Goal: Check status: Check status

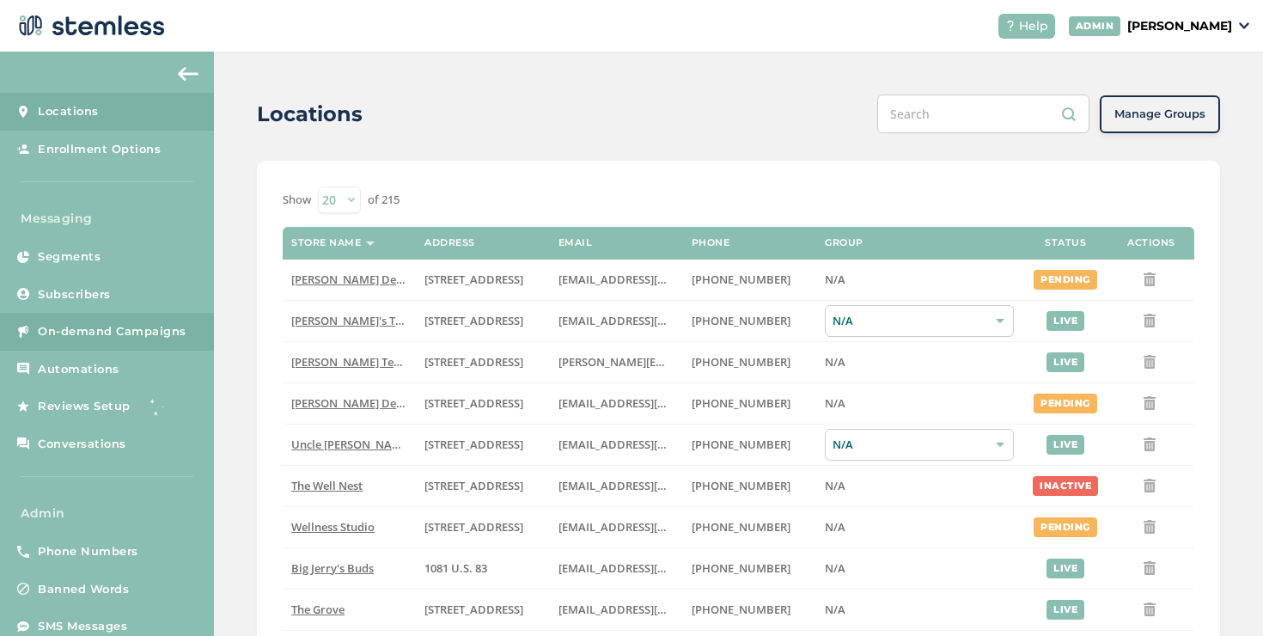
click at [163, 331] on span "On-demand Campaigns" at bounding box center [112, 331] width 149 height 17
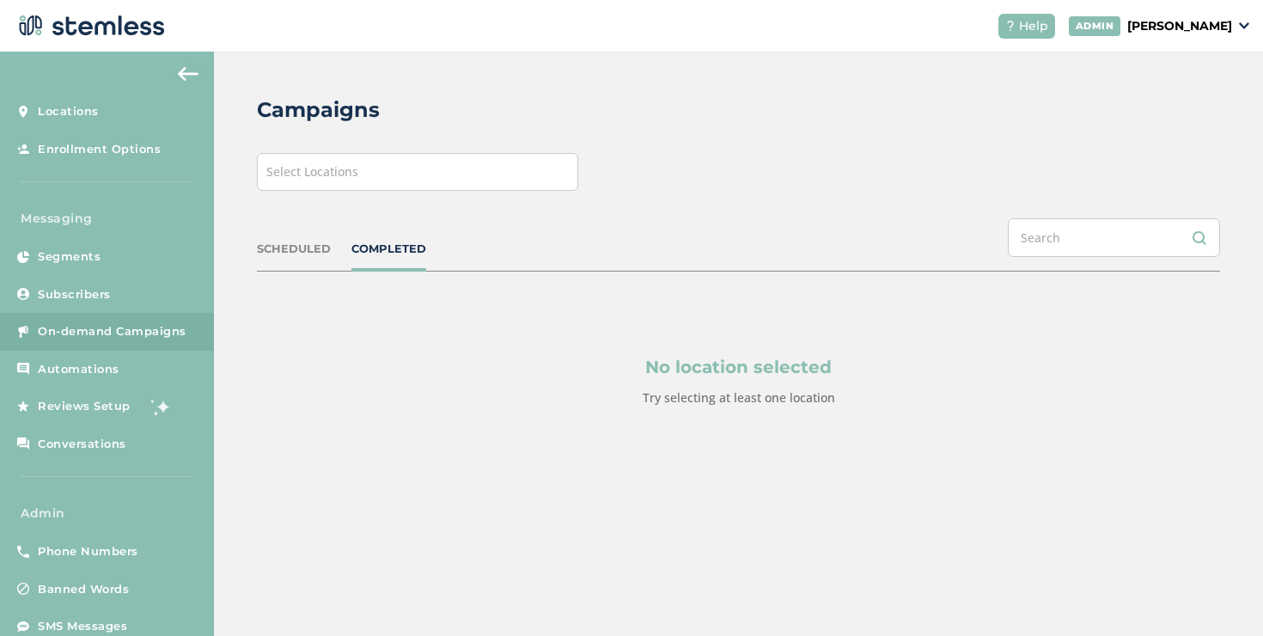
click at [385, 168] on div "Select Locations" at bounding box center [417, 172] width 321 height 38
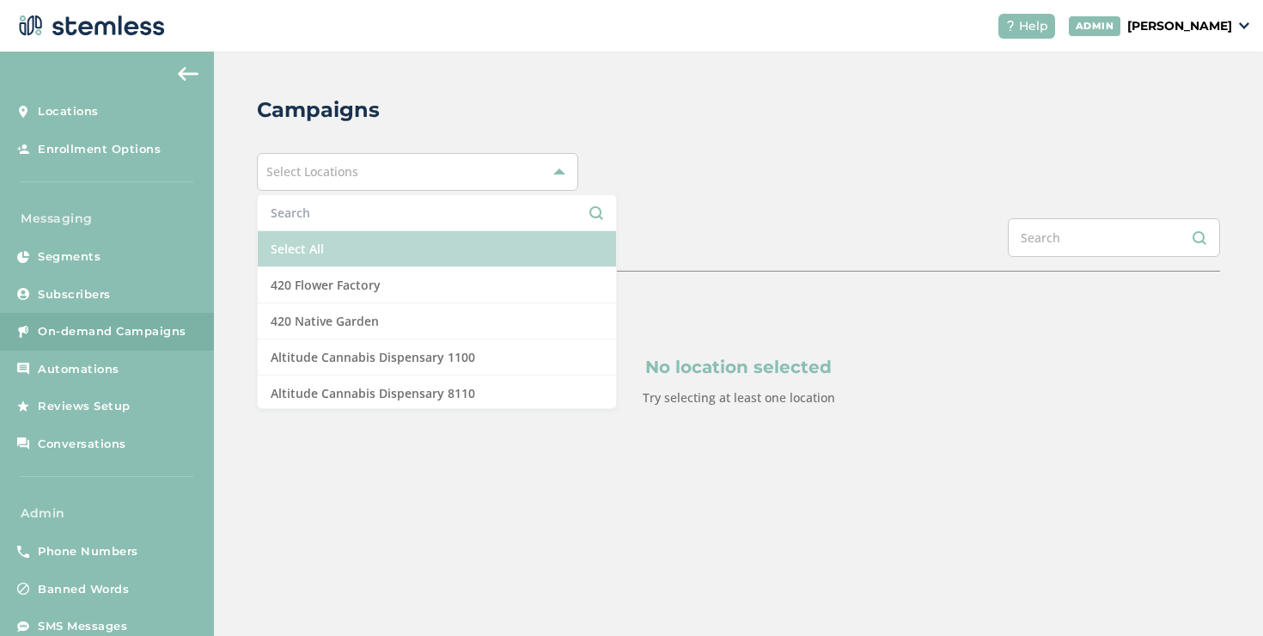
click at [324, 239] on li "Select All" at bounding box center [437, 249] width 358 height 36
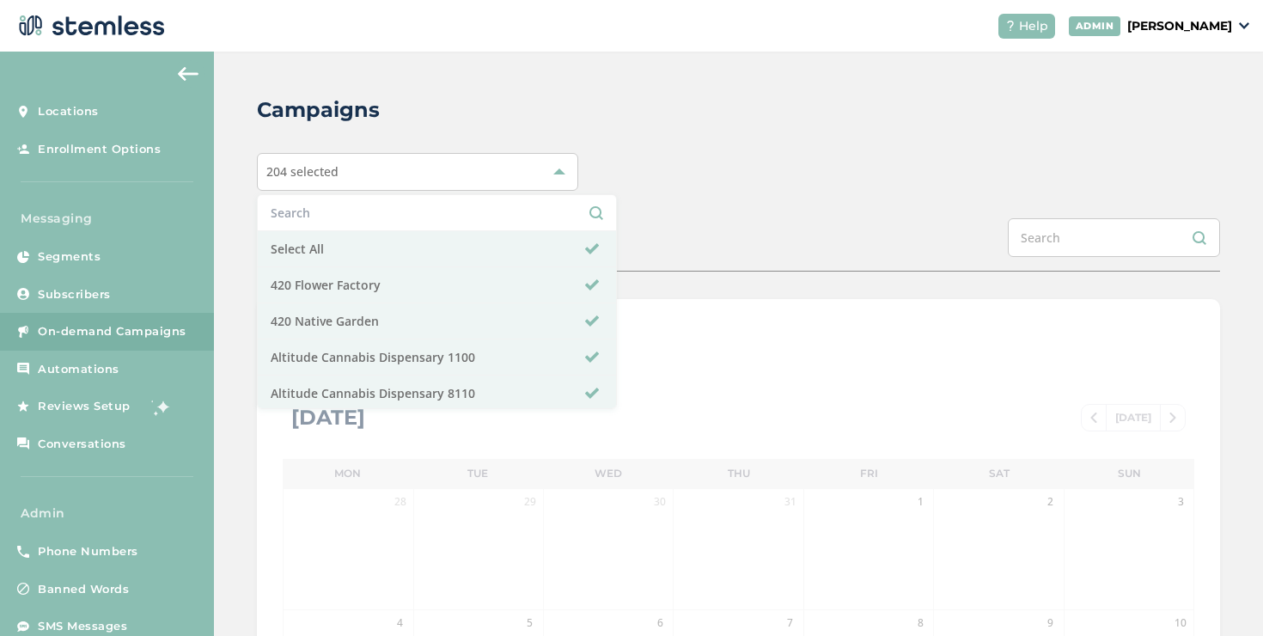
click at [650, 187] on div "204 selected Select All 420 Flower Factory 420 Native Garden Altitude Cannabis …" at bounding box center [738, 172] width 963 height 38
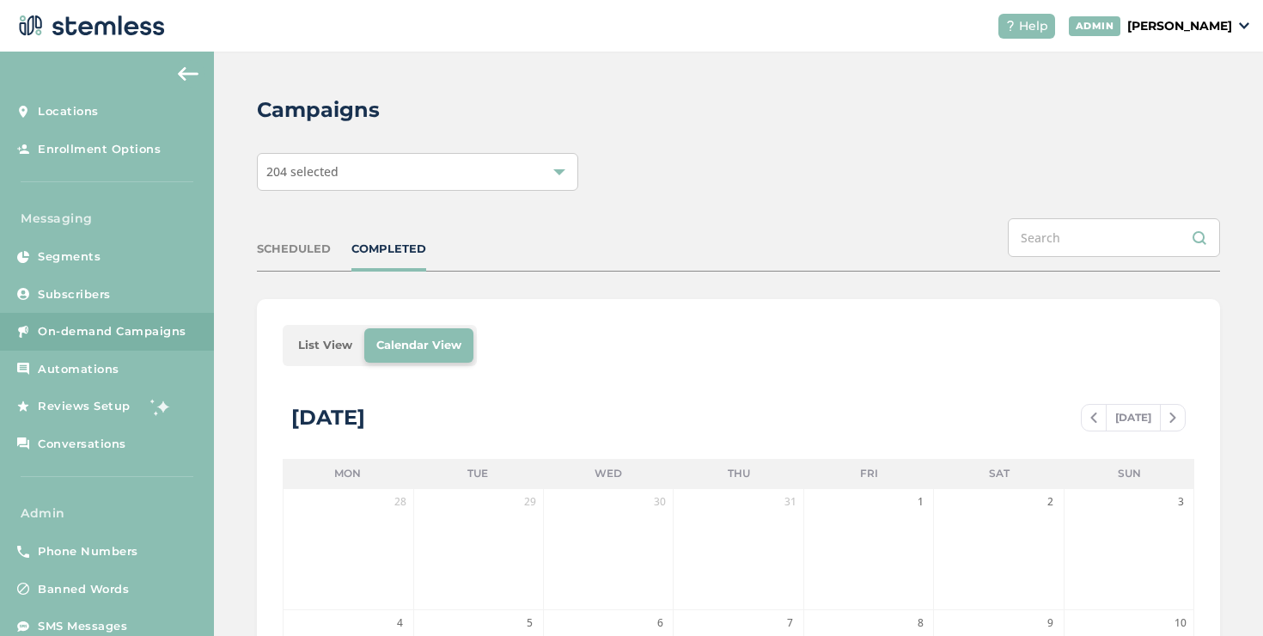
click at [318, 350] on li "List View" at bounding box center [325, 345] width 78 height 34
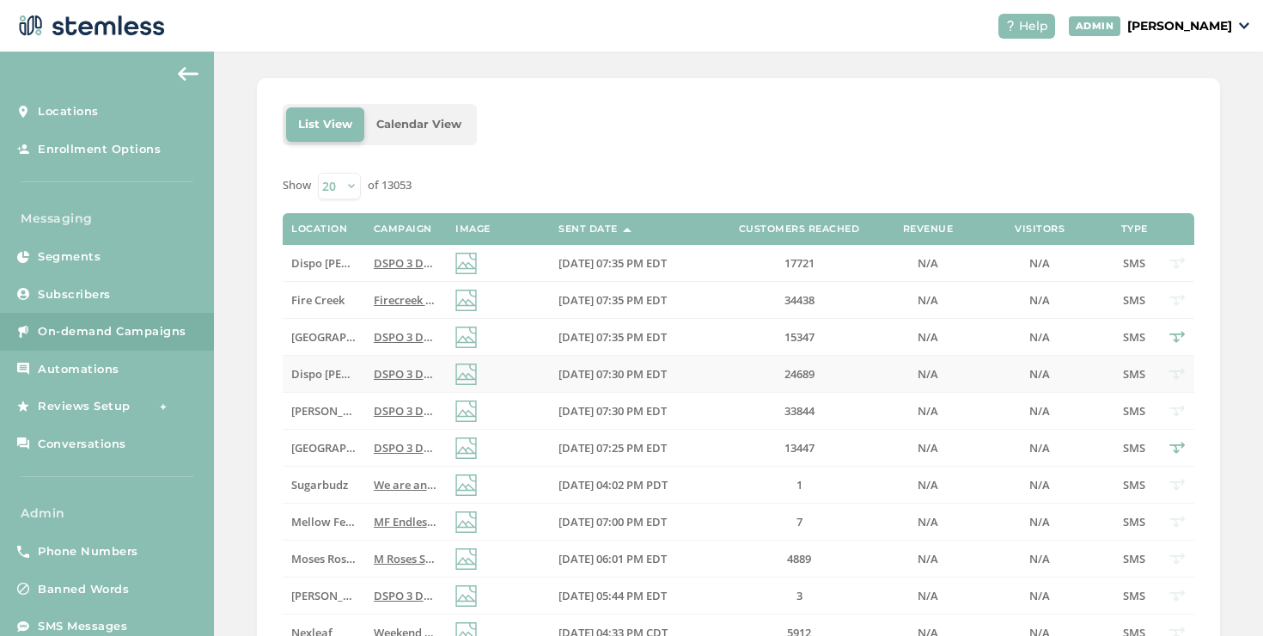
scroll to position [295, 0]
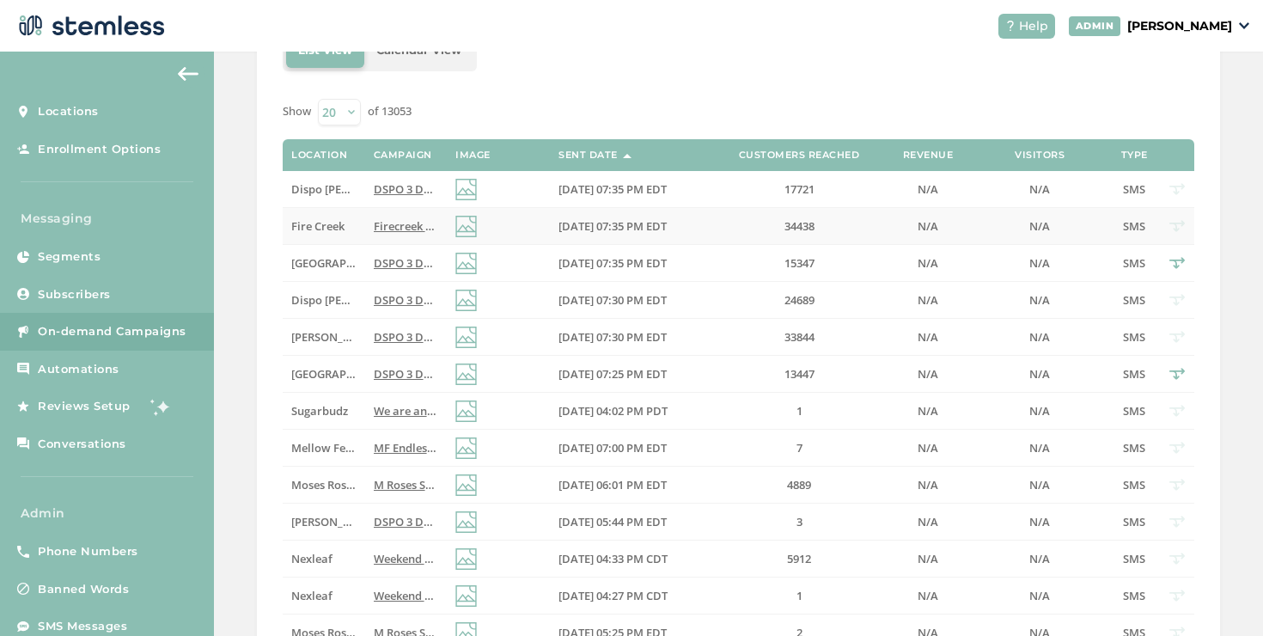
click at [322, 237] on td "Fire Creek" at bounding box center [324, 226] width 82 height 37
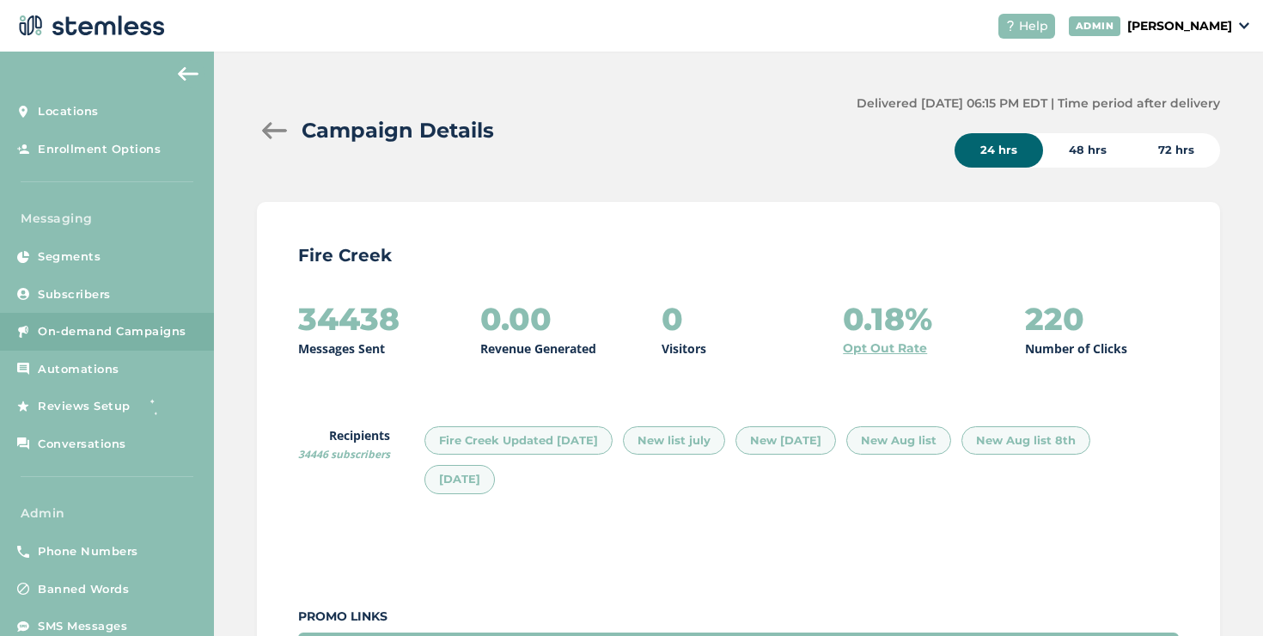
click at [272, 133] on div at bounding box center [274, 130] width 34 height 17
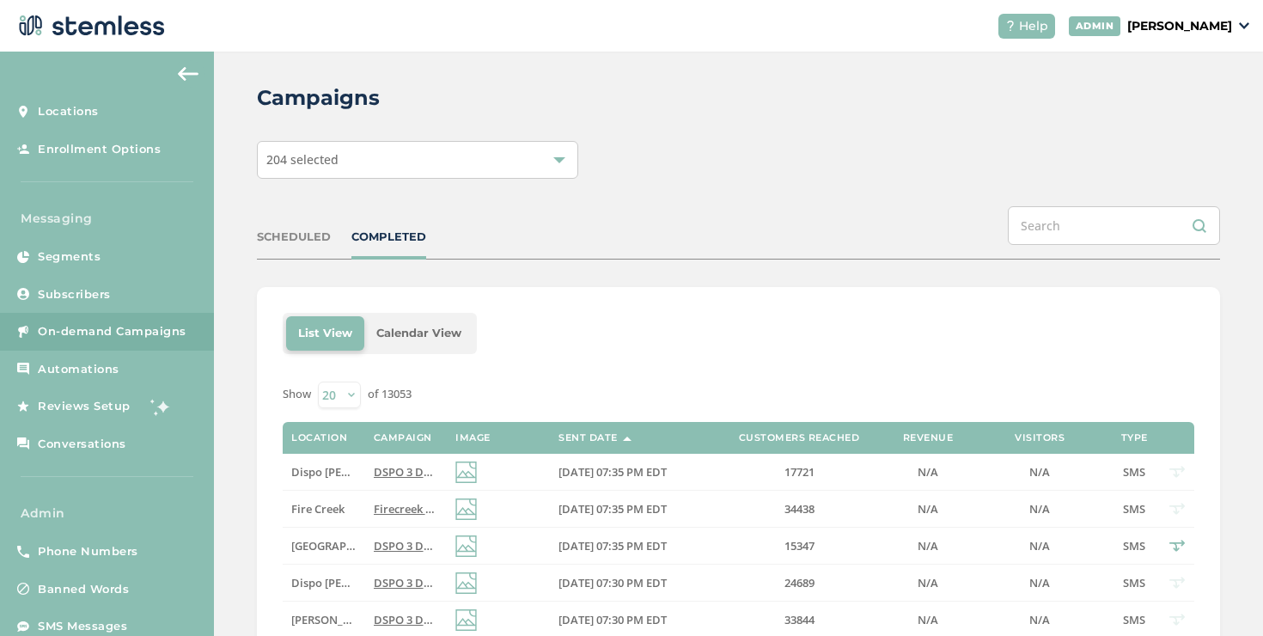
scroll to position [230, 0]
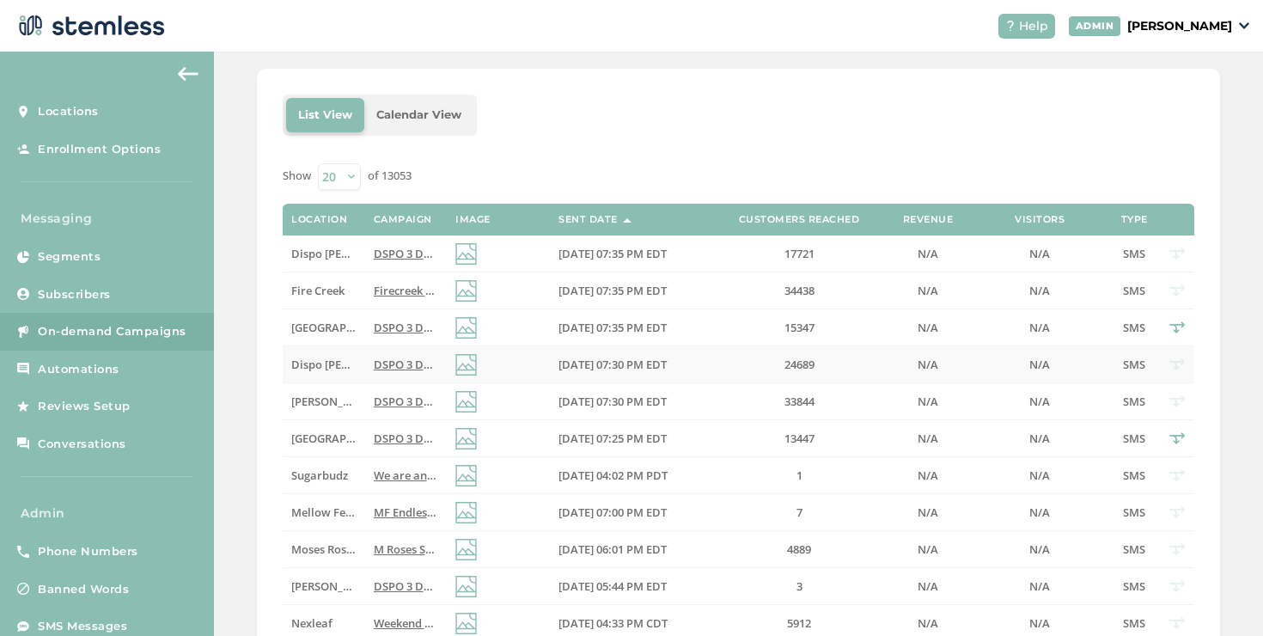
click at [736, 375] on td "24689" at bounding box center [799, 364] width 172 height 37
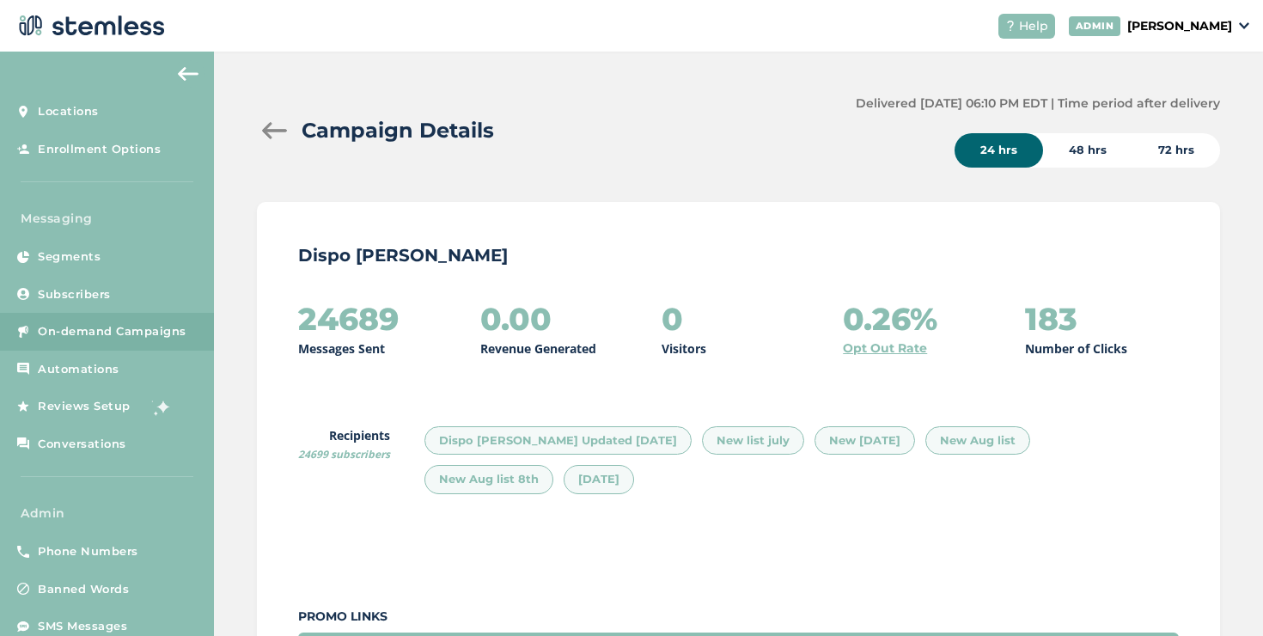
click at [283, 126] on div at bounding box center [274, 130] width 34 height 17
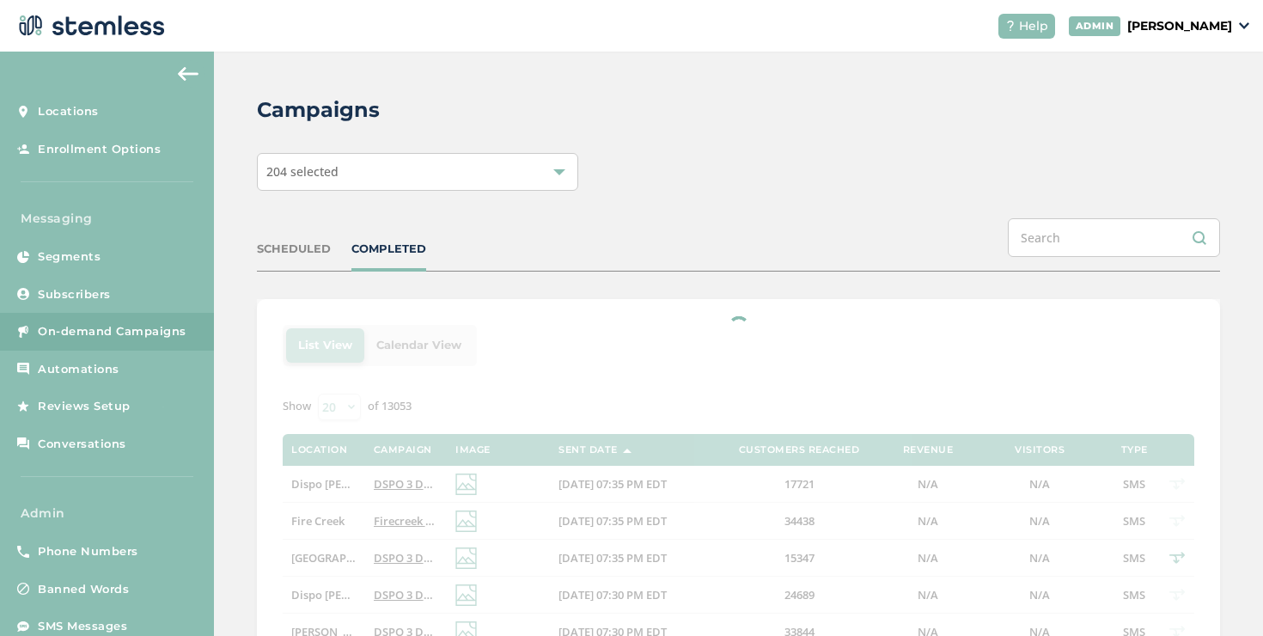
scroll to position [201, 0]
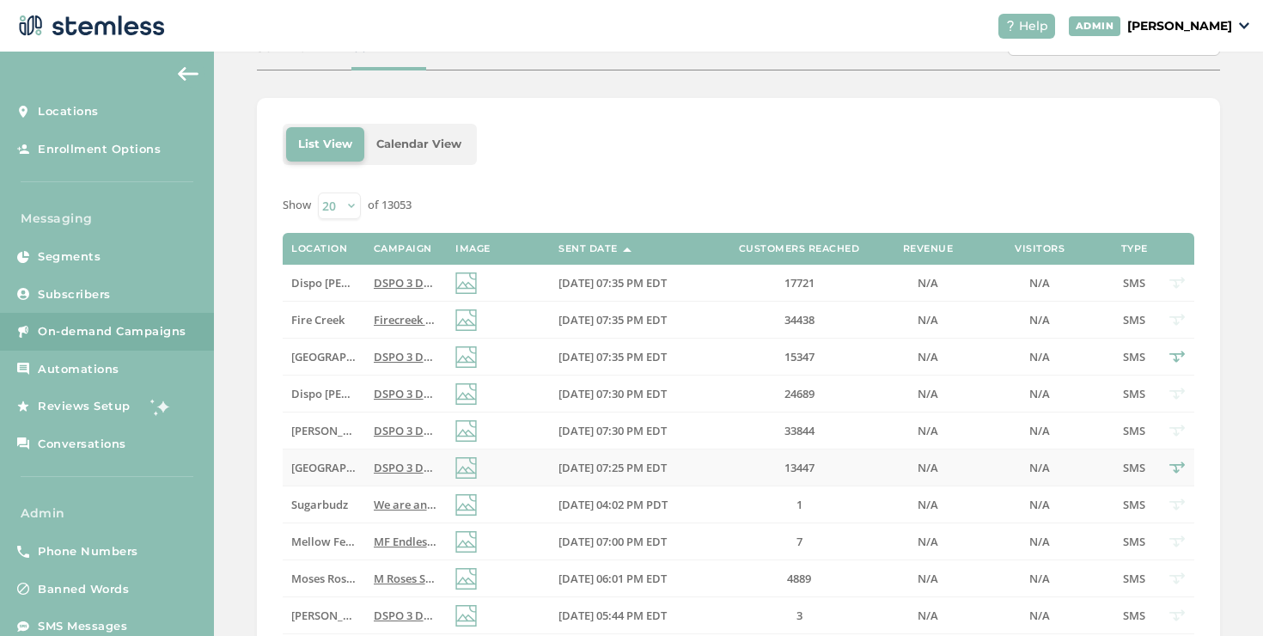
click at [629, 474] on span "[DATE] 07:25 PM EDT" at bounding box center [612, 466] width 108 height 15
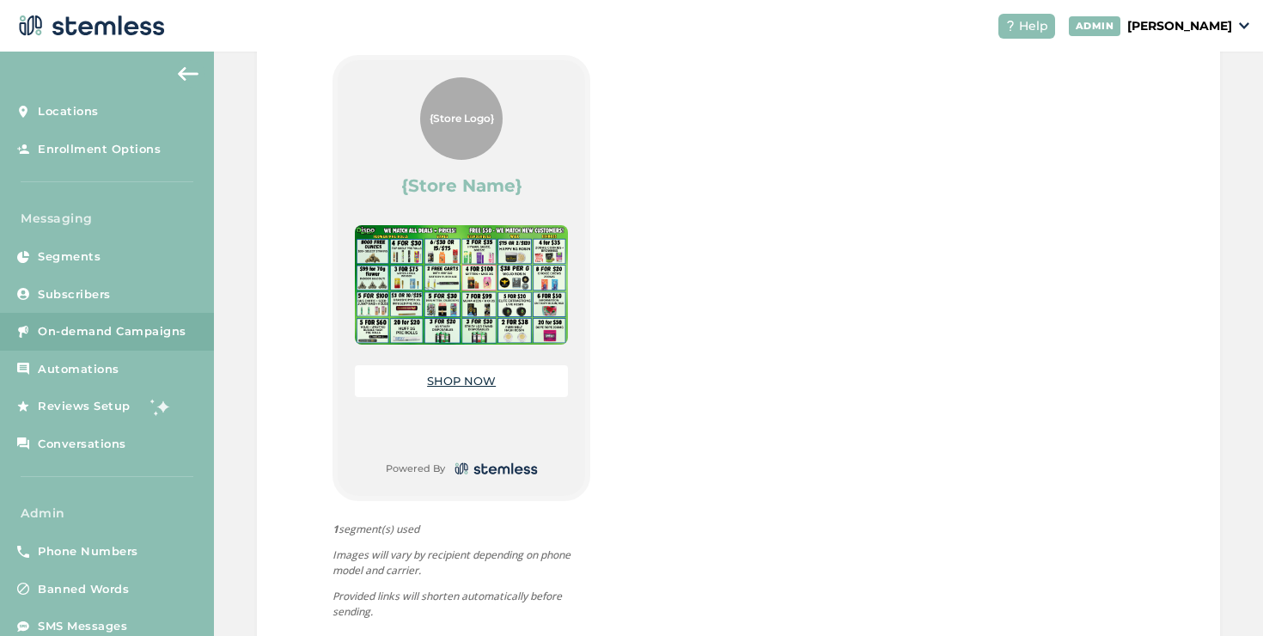
scroll to position [898, 0]
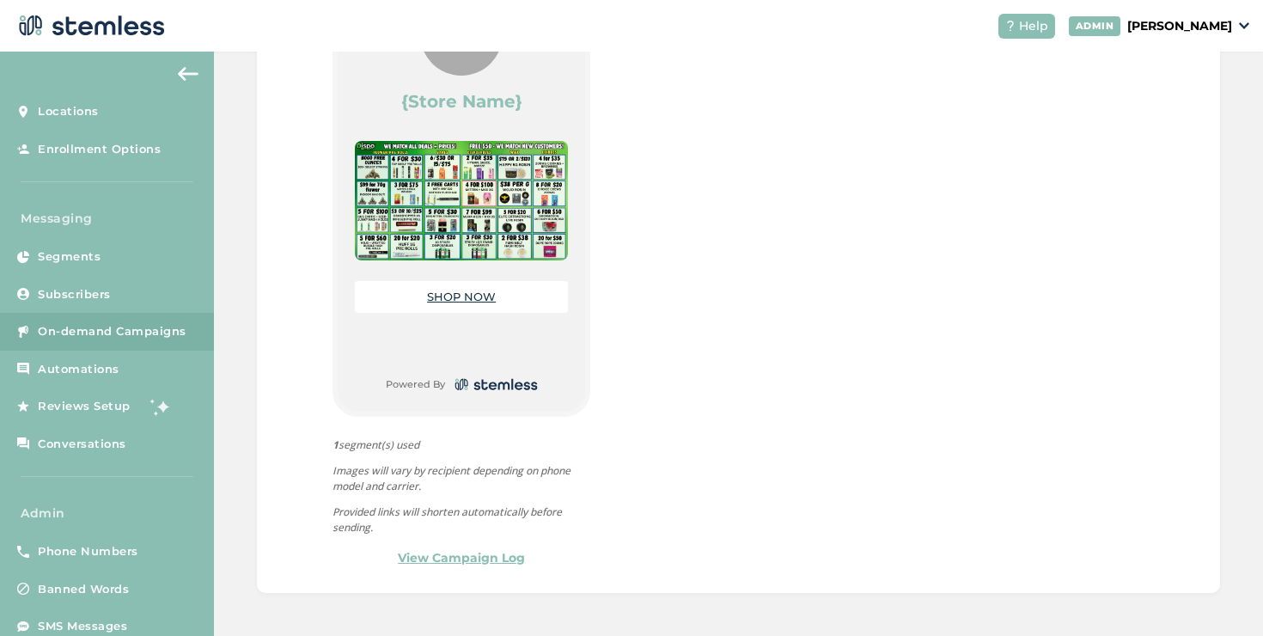
click at [461, 222] on img at bounding box center [461, 201] width 213 height 120
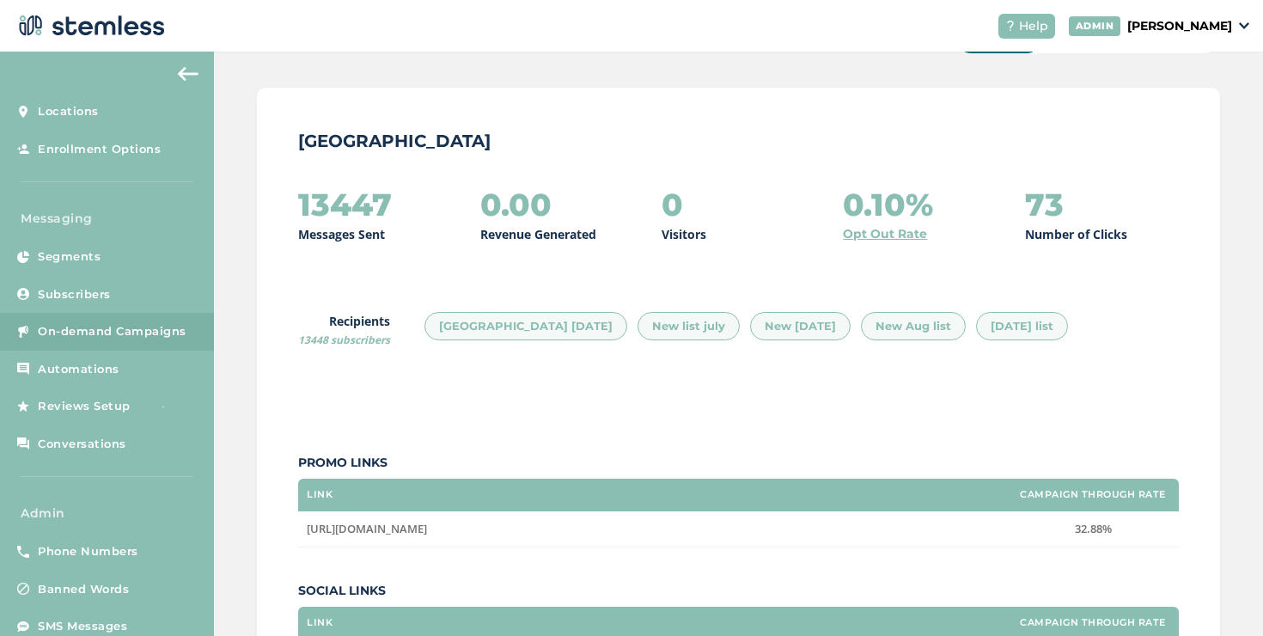
scroll to position [77, 0]
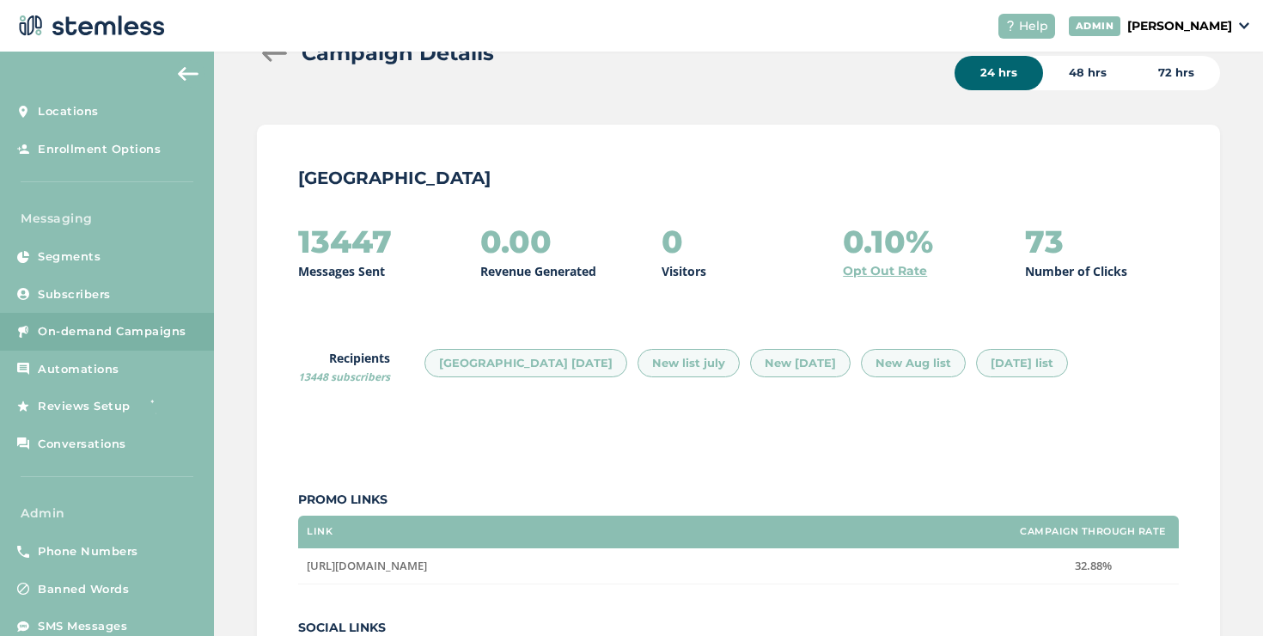
click at [278, 57] on div at bounding box center [274, 53] width 34 height 17
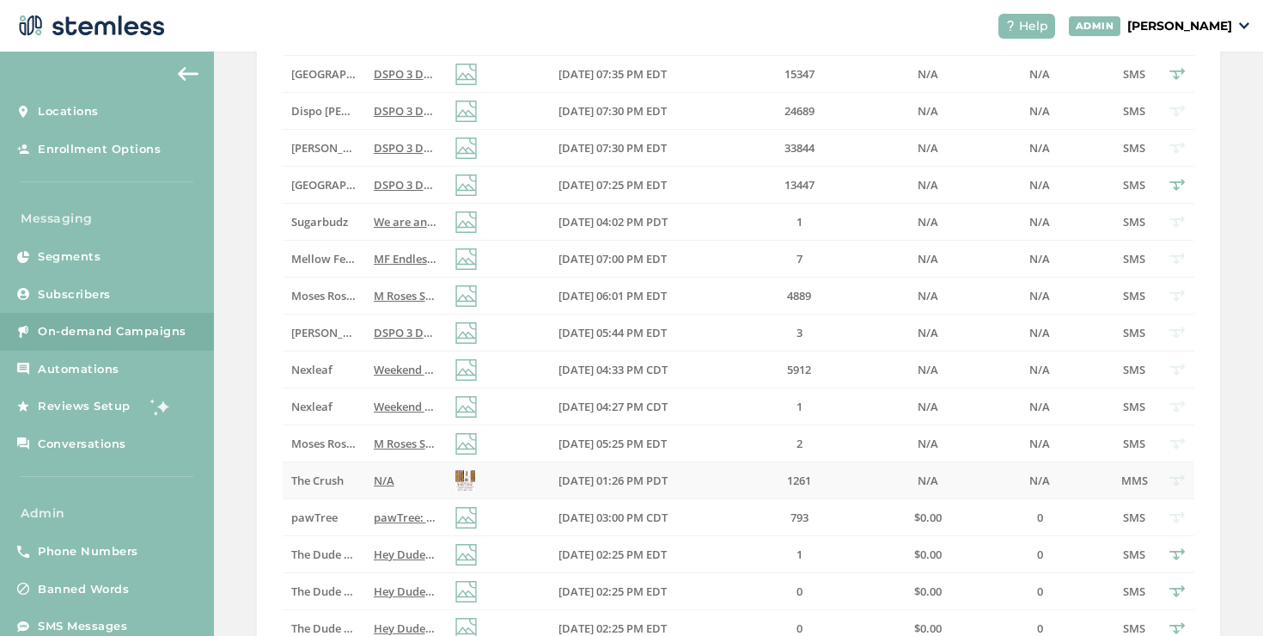
scroll to position [540, 0]
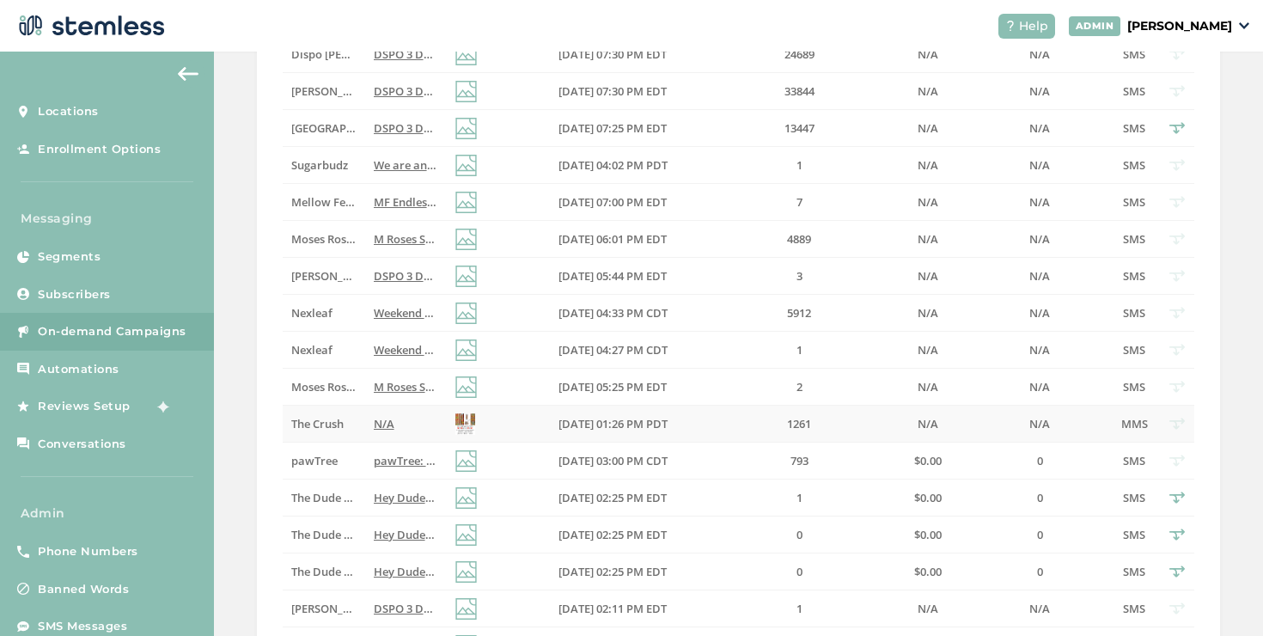
click at [379, 424] on span "N/A" at bounding box center [384, 423] width 21 height 15
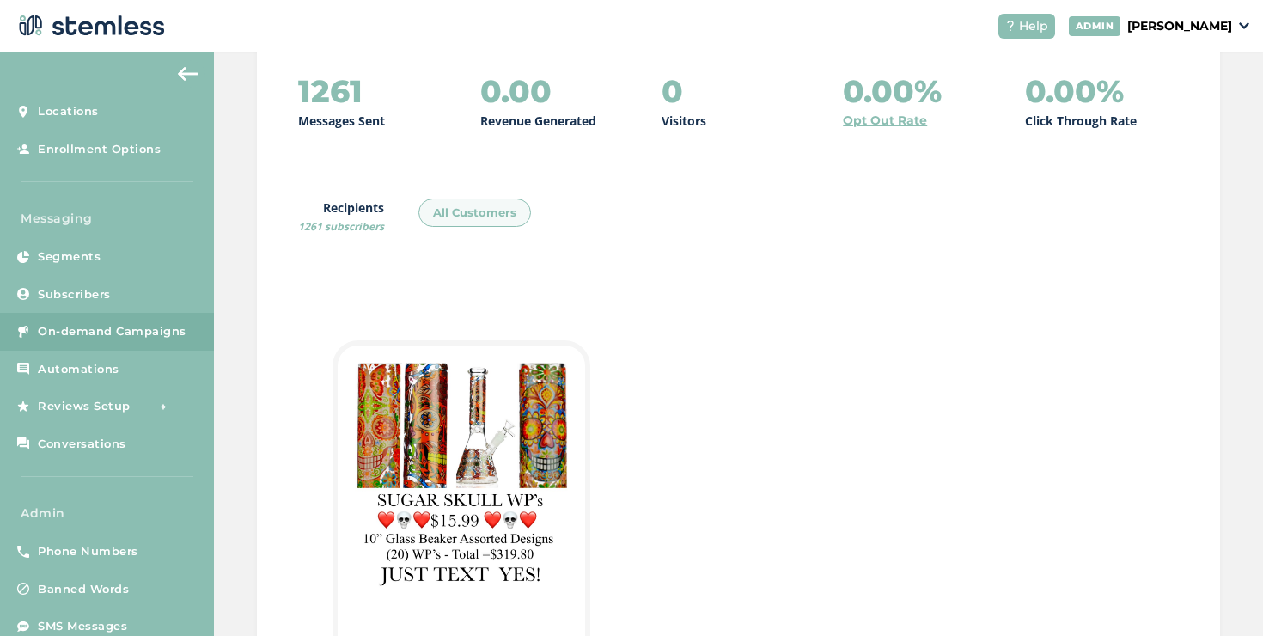
scroll to position [443, 0]
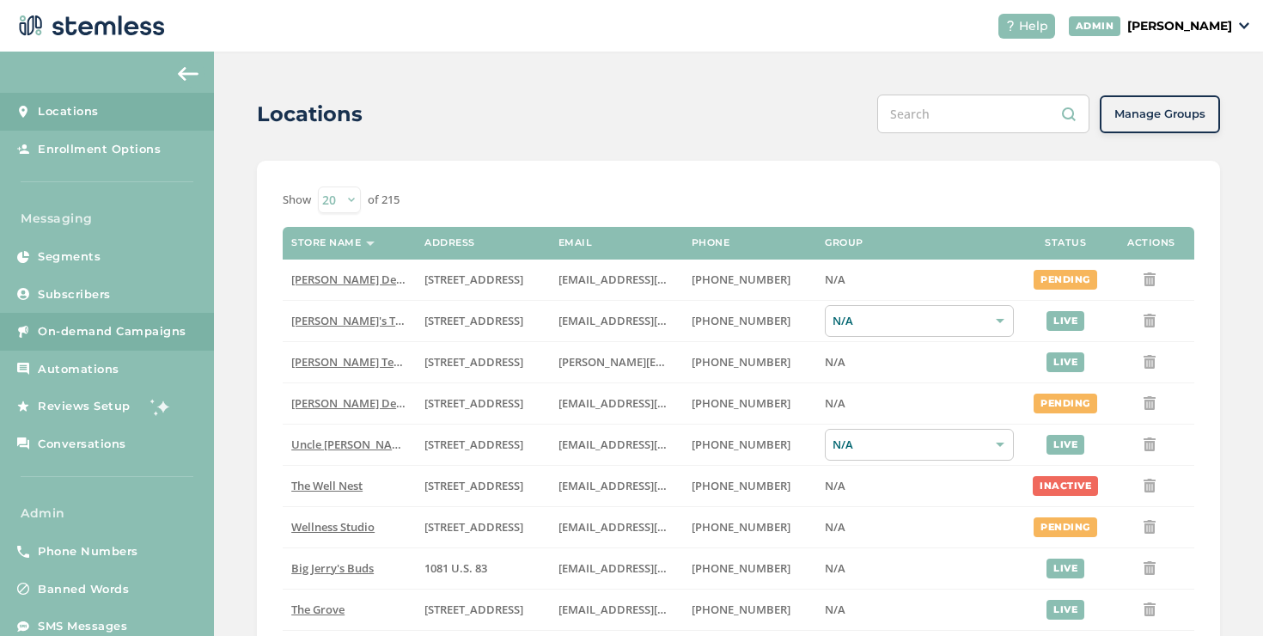
click at [161, 332] on span "On-demand Campaigns" at bounding box center [112, 331] width 149 height 17
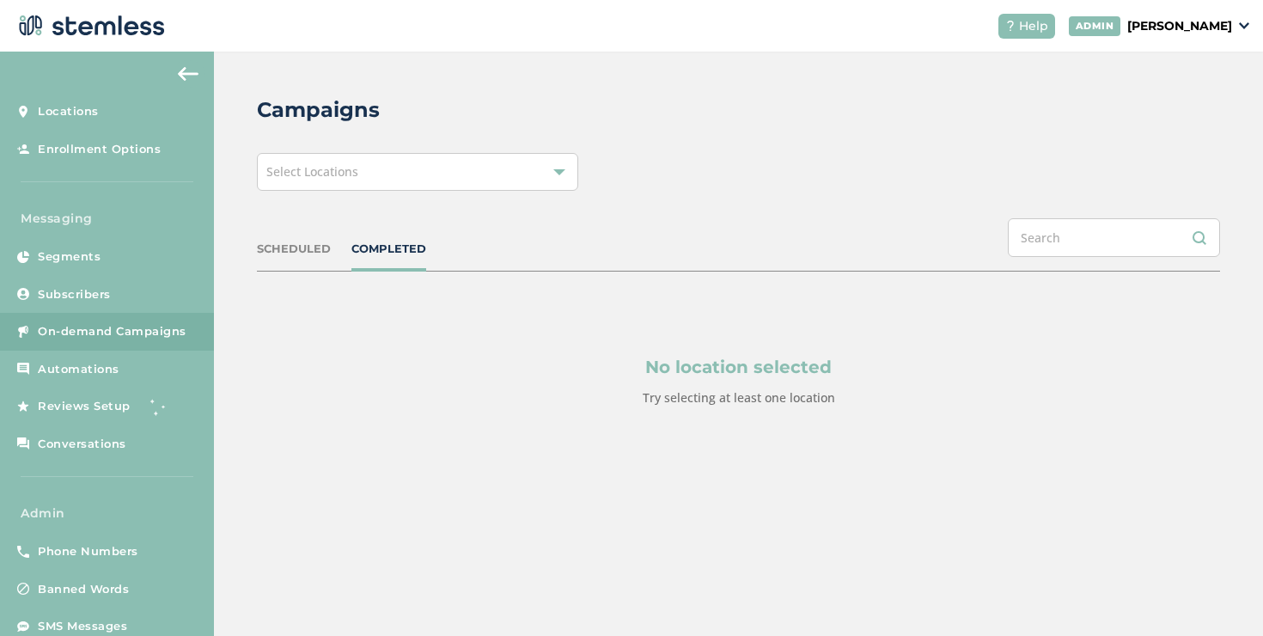
click at [414, 177] on div "Select Locations" at bounding box center [417, 172] width 321 height 38
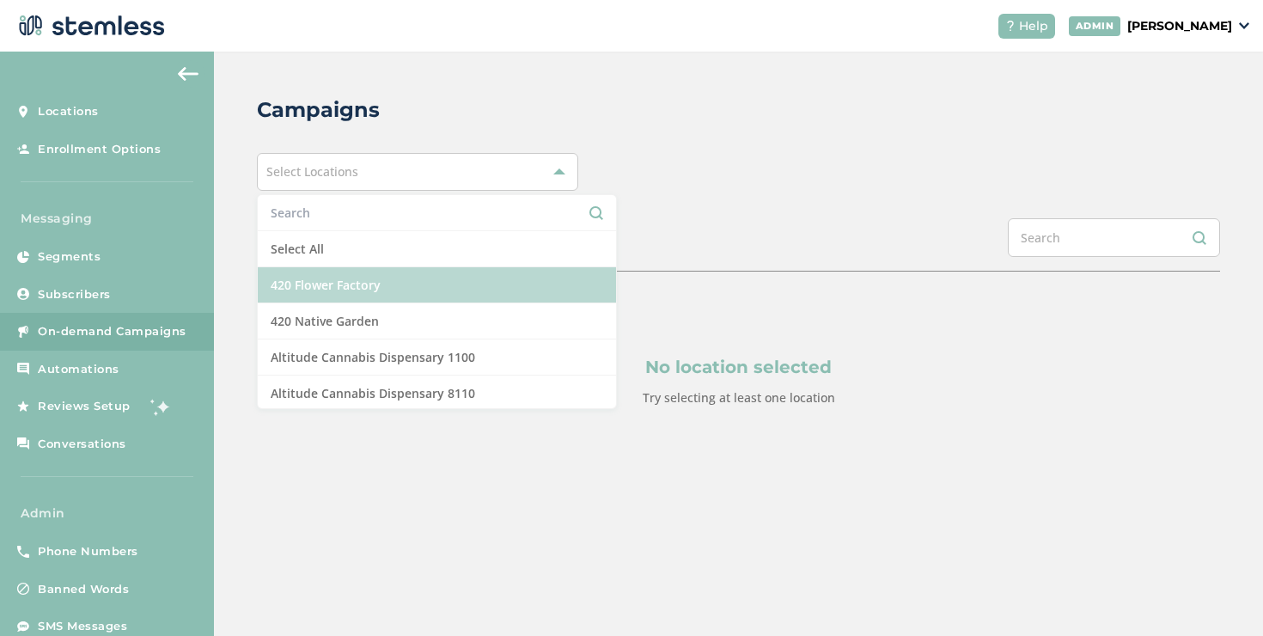
click at [321, 276] on li "420 Flower Factory" at bounding box center [437, 285] width 358 height 36
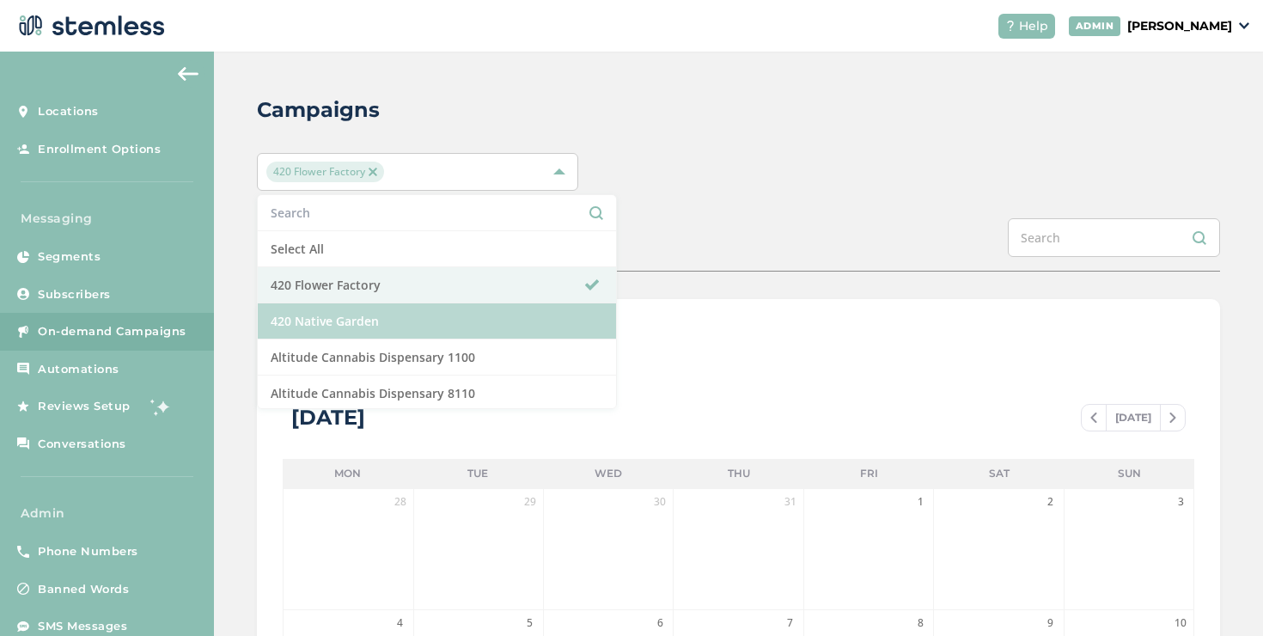
click at [416, 317] on li "420 Native Garden" at bounding box center [437, 321] width 358 height 36
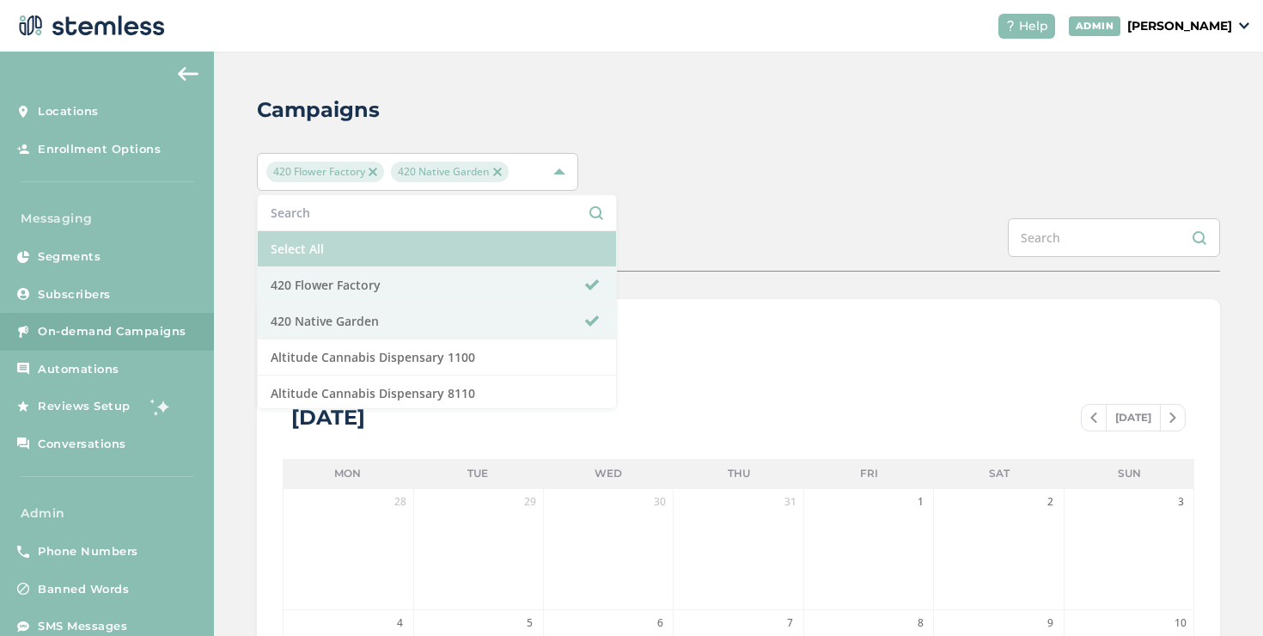
click at [381, 257] on li "Select All" at bounding box center [437, 249] width 358 height 36
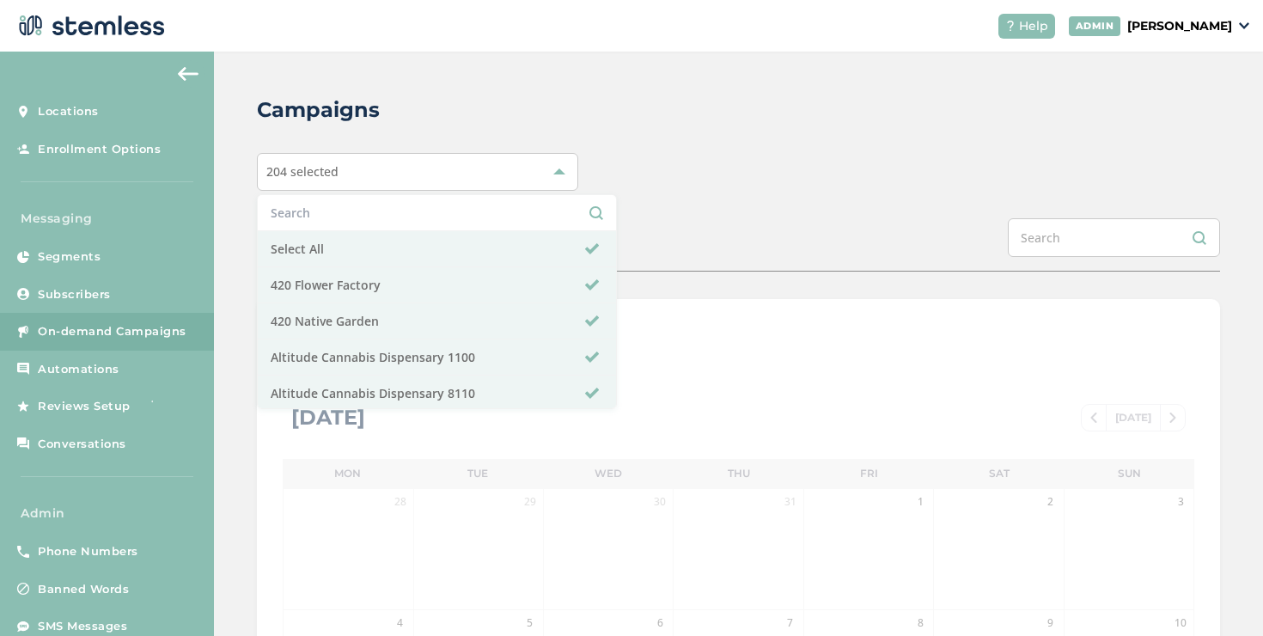
click at [619, 266] on div "SCHEDULED COMPLETED" at bounding box center [738, 244] width 963 height 53
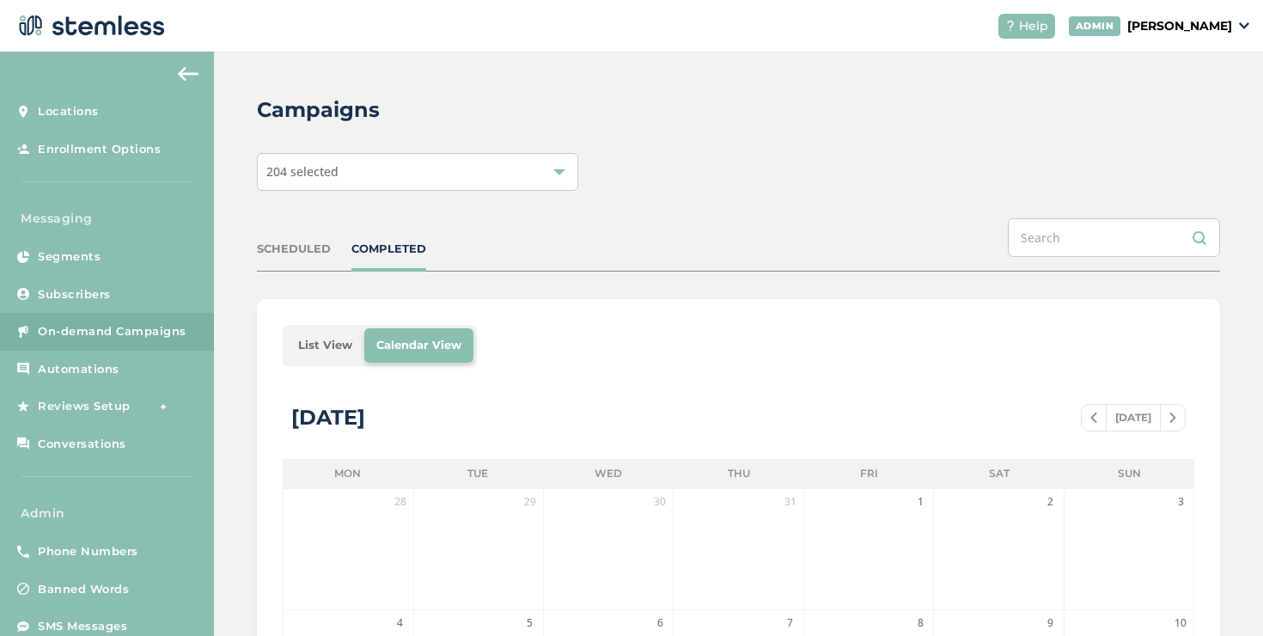
click at [326, 339] on li "List View" at bounding box center [325, 345] width 78 height 34
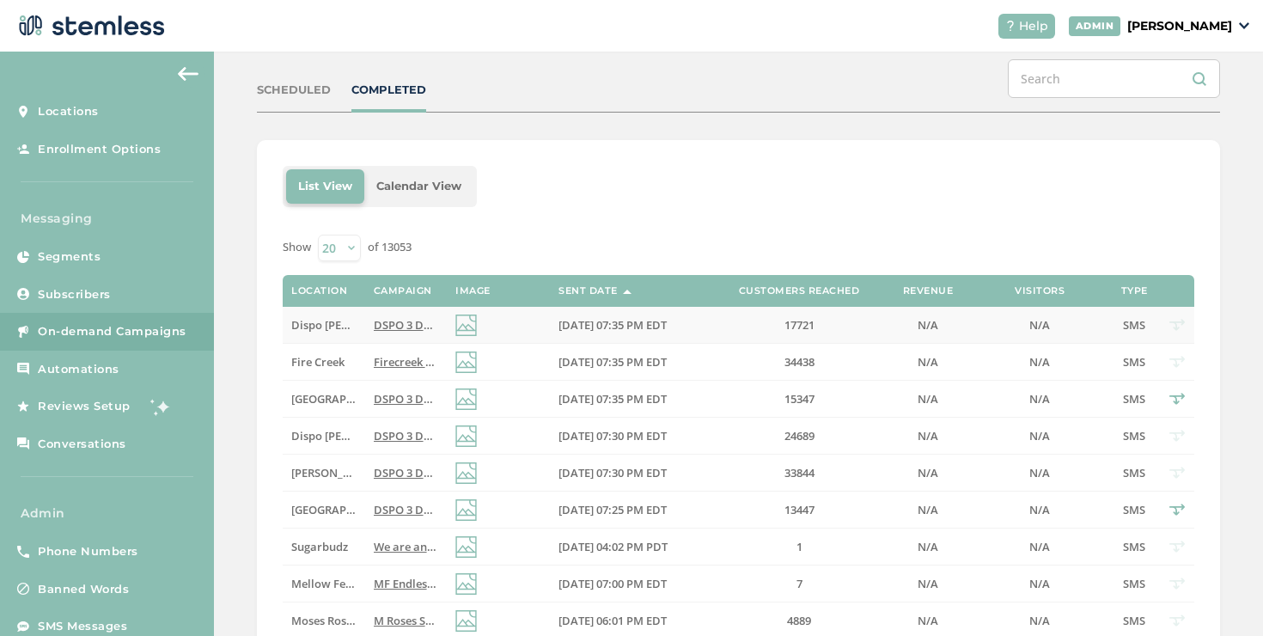
scroll to position [253, 0]
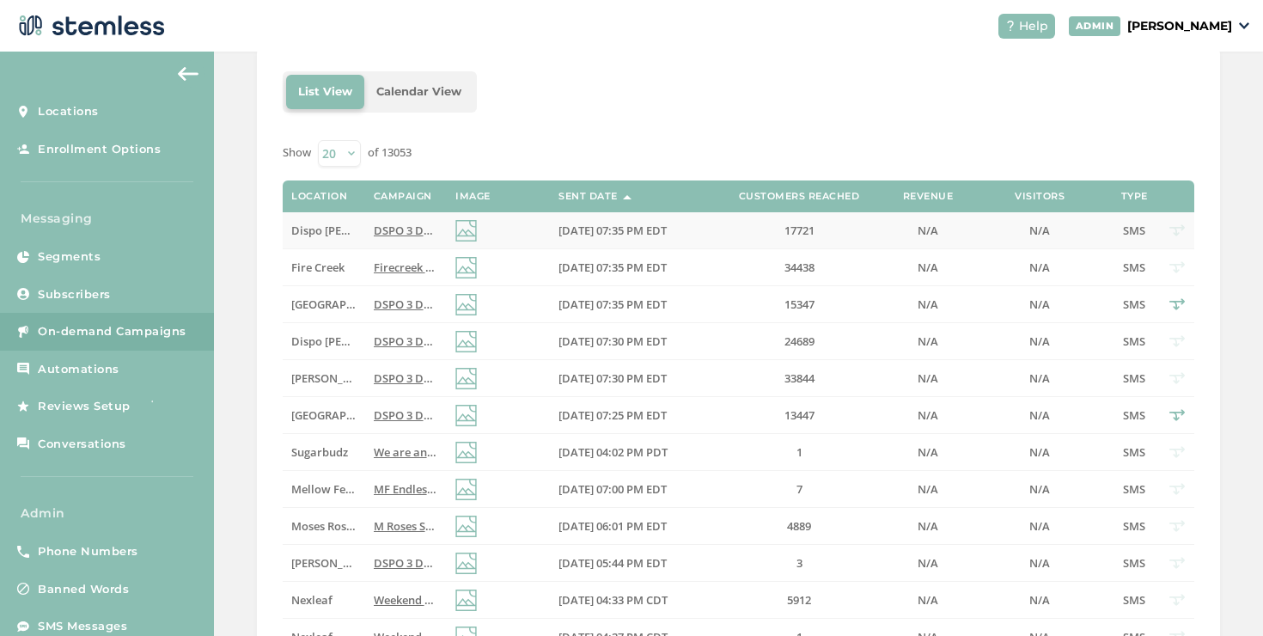
click at [354, 228] on td "Dispo [PERSON_NAME][GEOGRAPHIC_DATA]" at bounding box center [324, 230] width 82 height 37
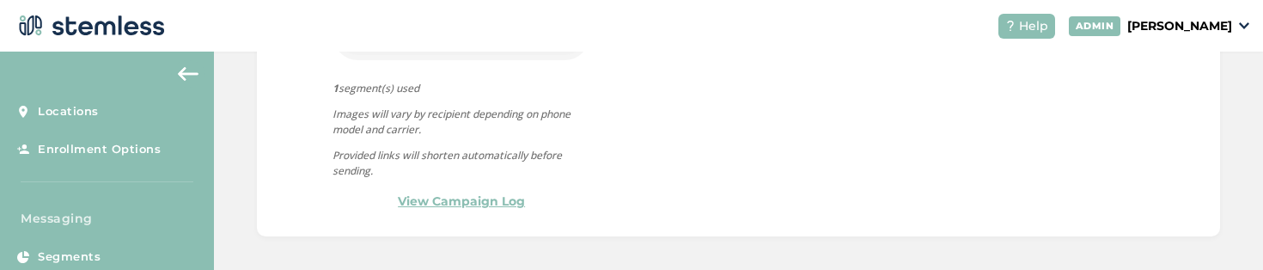
scroll to position [1302, 0]
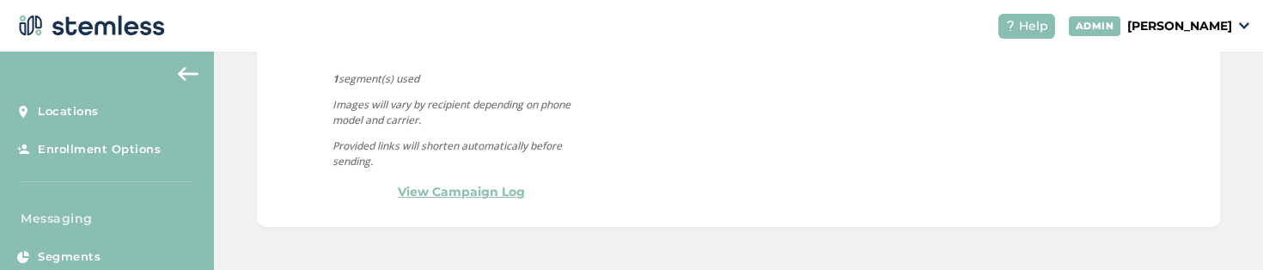
click at [435, 188] on link "View Campaign Log" at bounding box center [461, 192] width 127 height 18
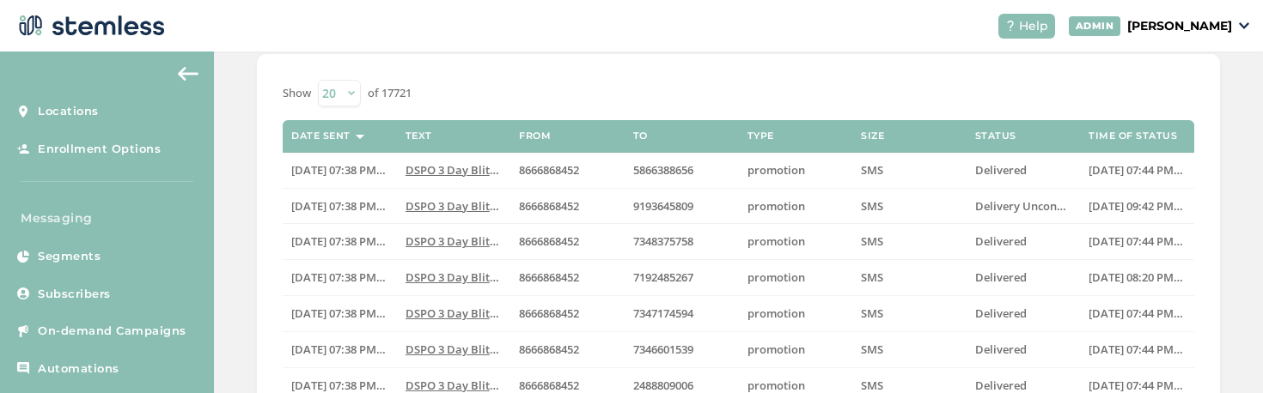
scroll to position [100, 0]
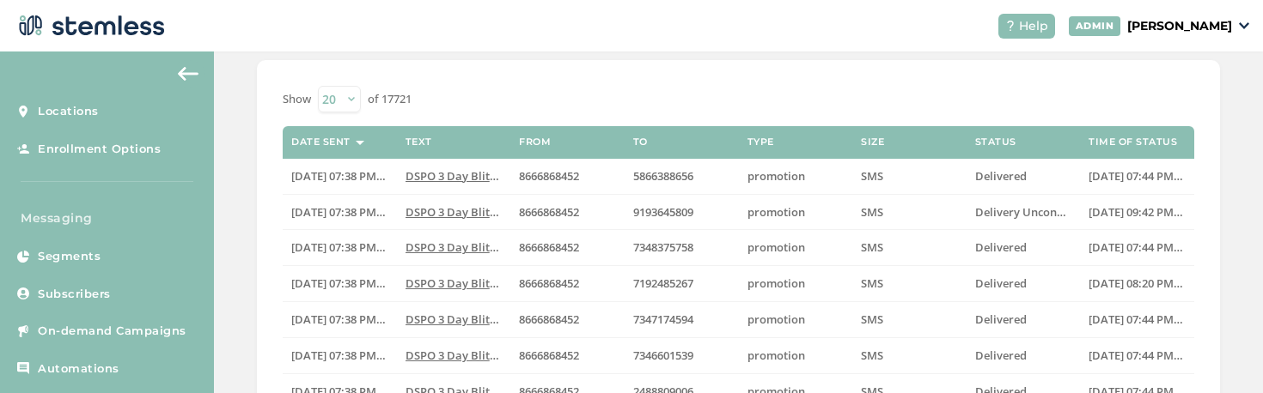
click at [1111, 143] on label "Time of Status" at bounding box center [1132, 142] width 88 height 11
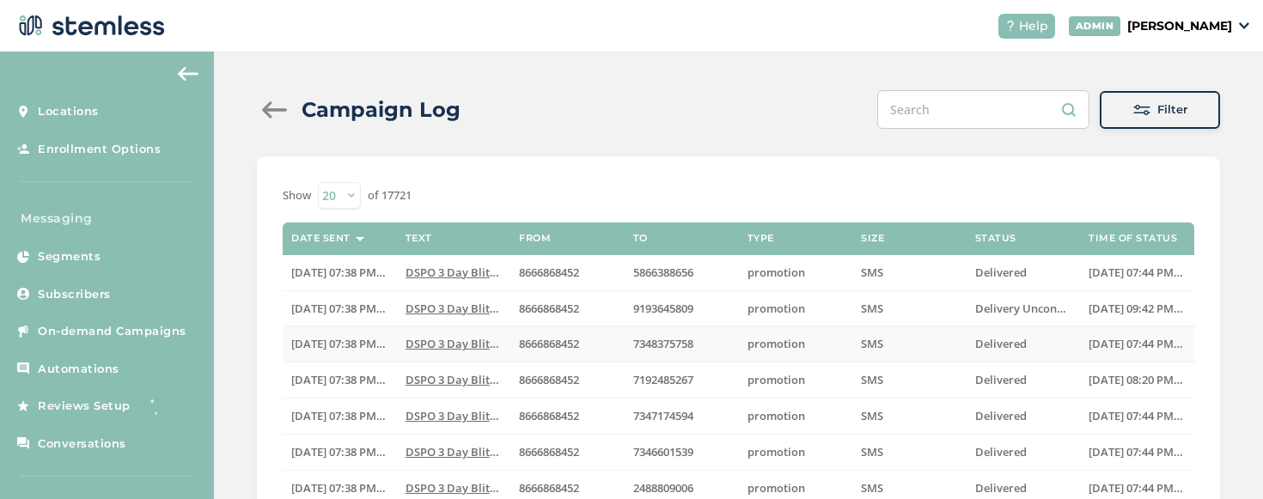
scroll to position [0, 0]
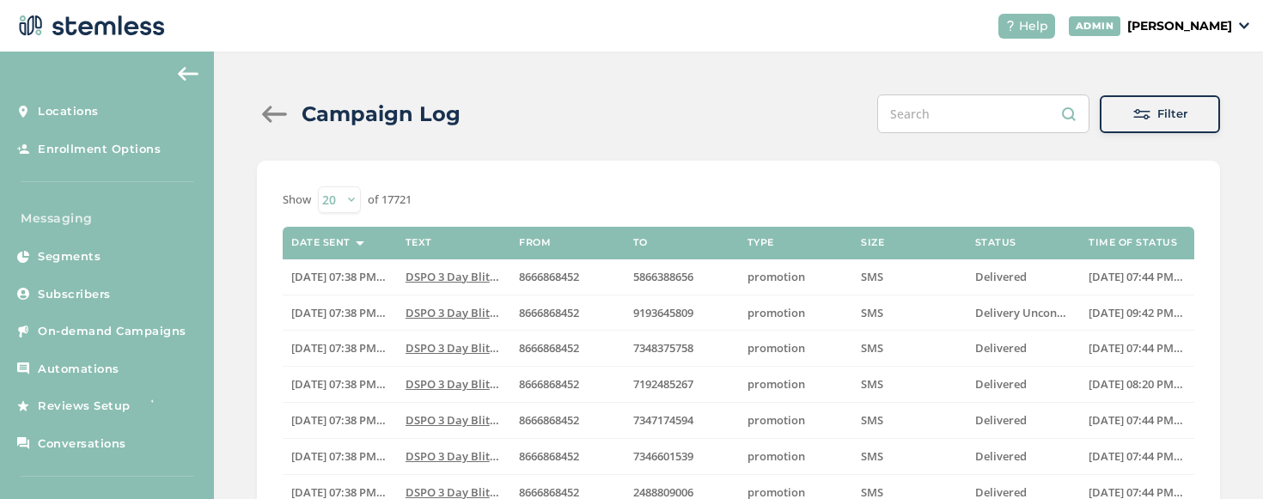
click at [1106, 126] on button "Filter" at bounding box center [1159, 114] width 120 height 38
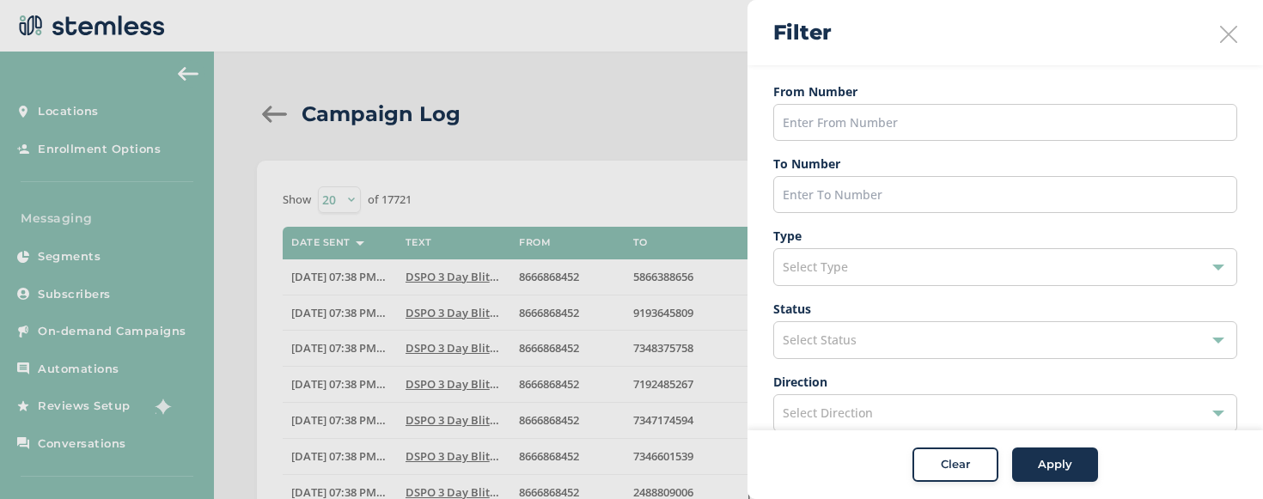
click at [987, 454] on button "Clear" at bounding box center [955, 465] width 86 height 34
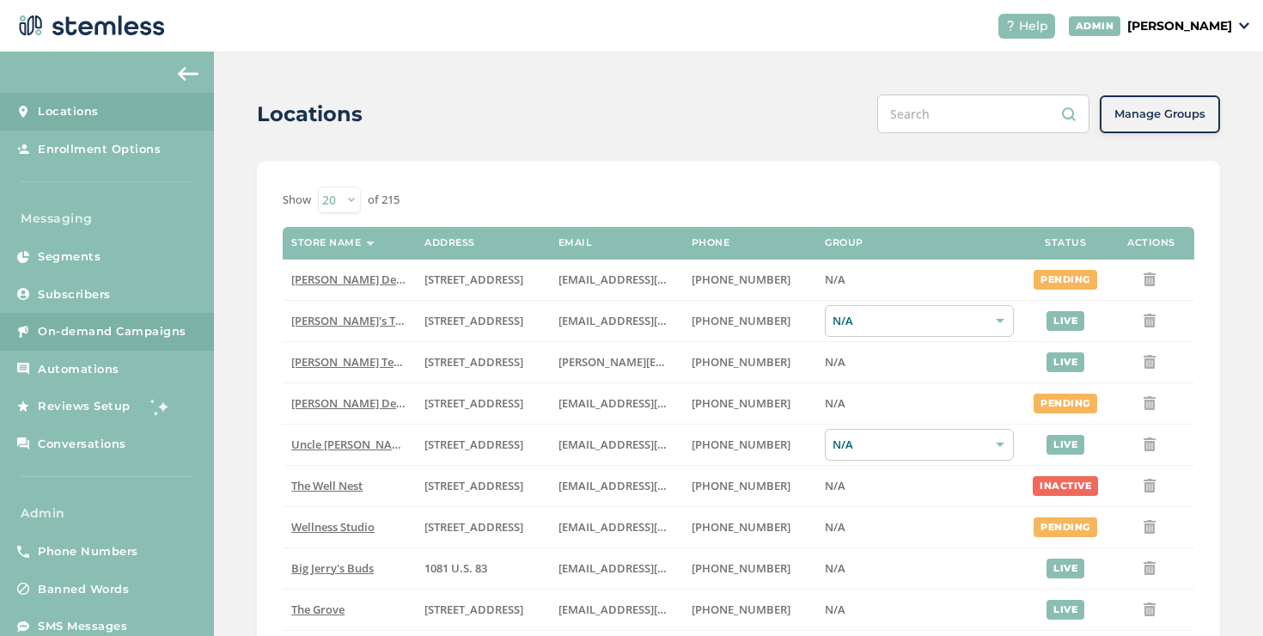
click at [173, 329] on span "On-demand Campaigns" at bounding box center [112, 331] width 149 height 17
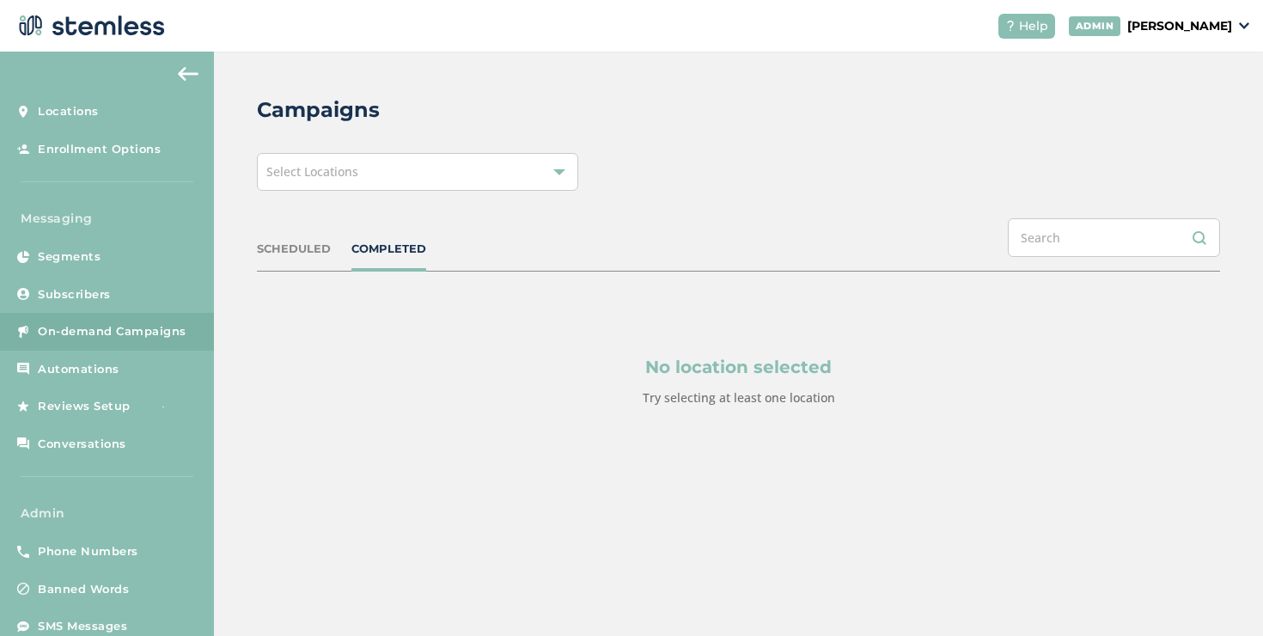
click at [377, 187] on div "Select Locations" at bounding box center [417, 172] width 321 height 38
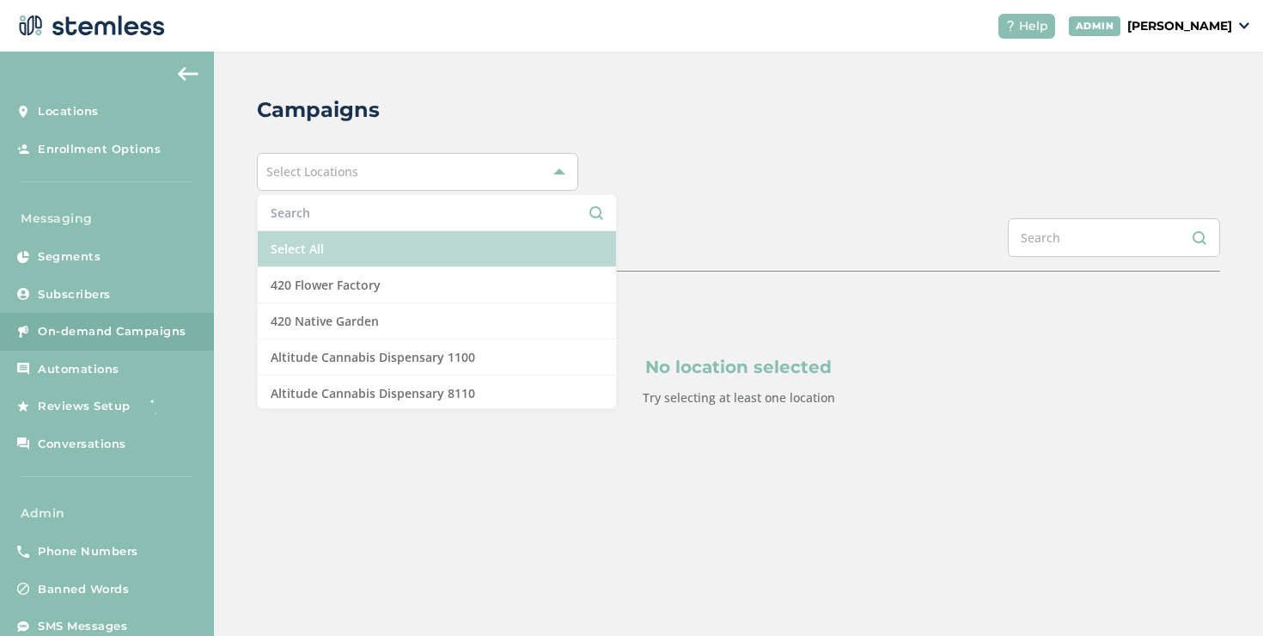
click at [344, 252] on li "Select All" at bounding box center [437, 249] width 358 height 36
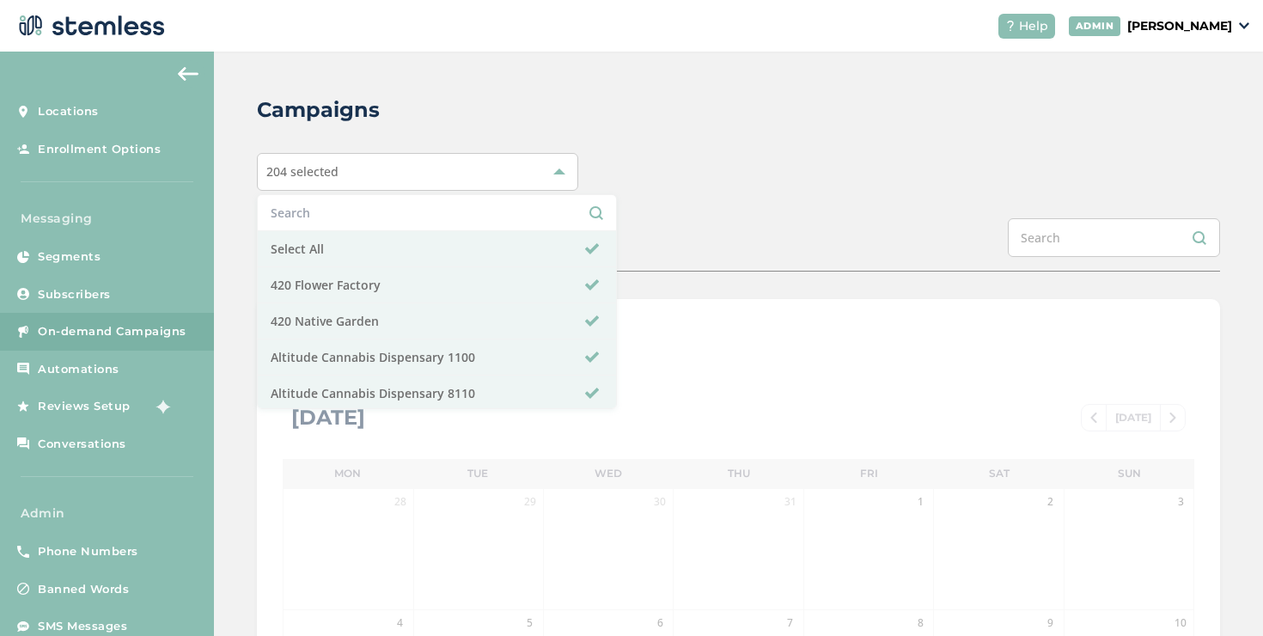
scroll to position [196, 0]
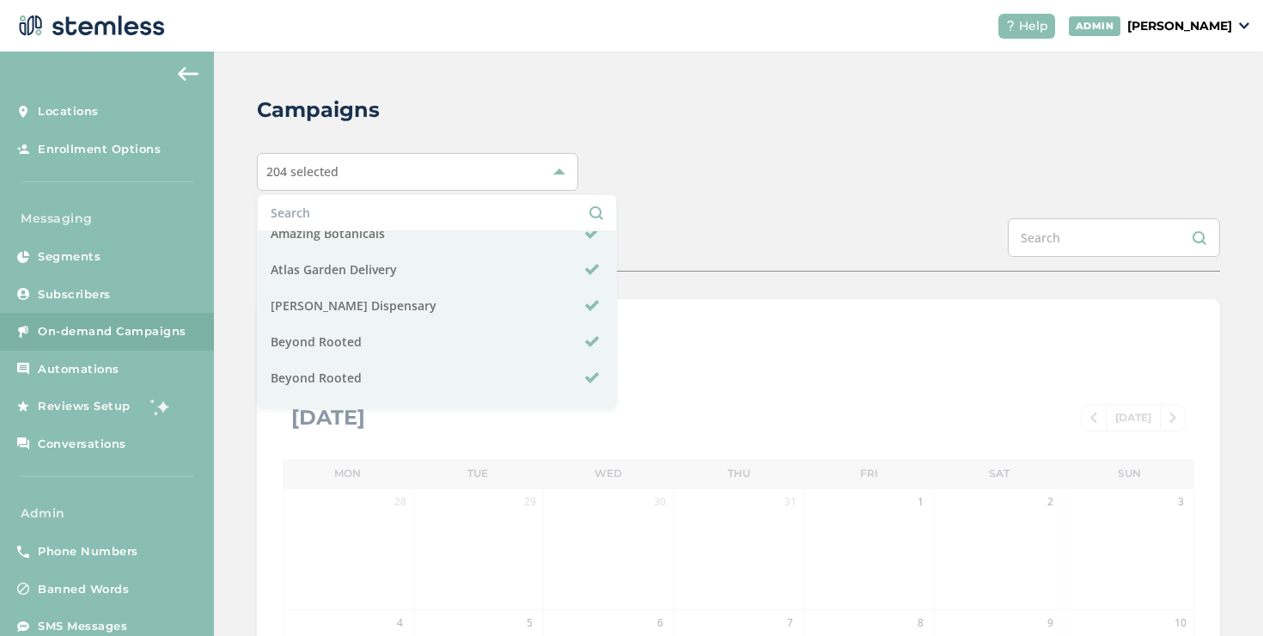
click at [587, 220] on div "SCHEDULED COMPLETED" at bounding box center [738, 244] width 963 height 53
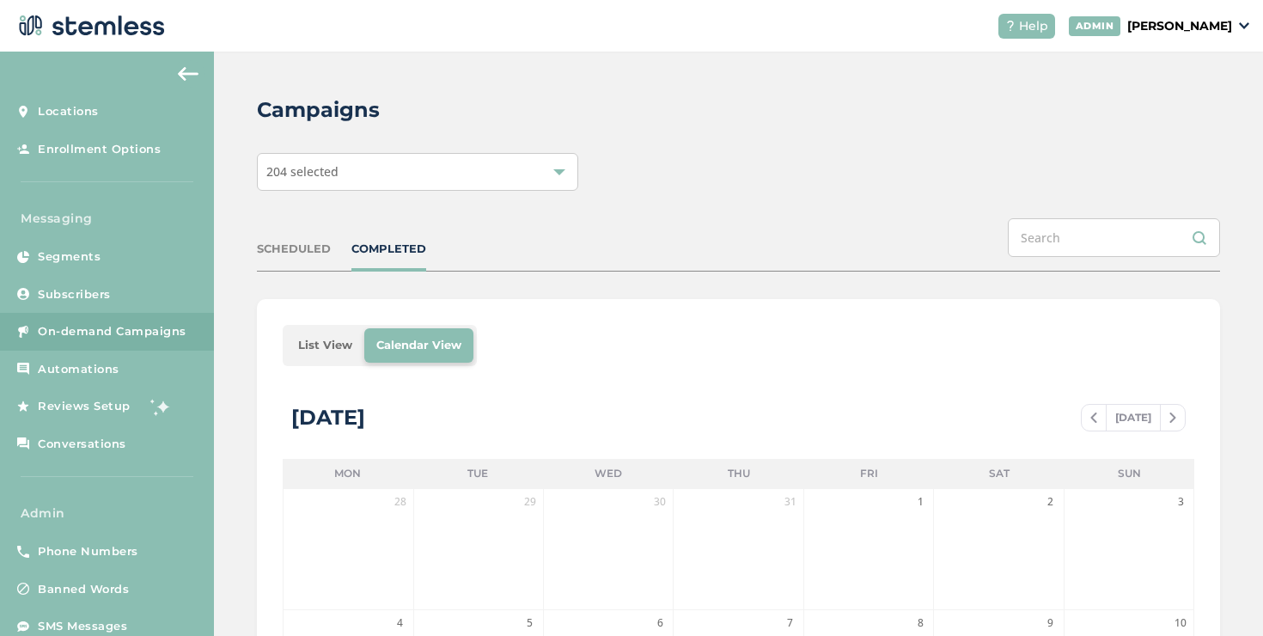
click at [296, 344] on li "List View" at bounding box center [325, 345] width 78 height 34
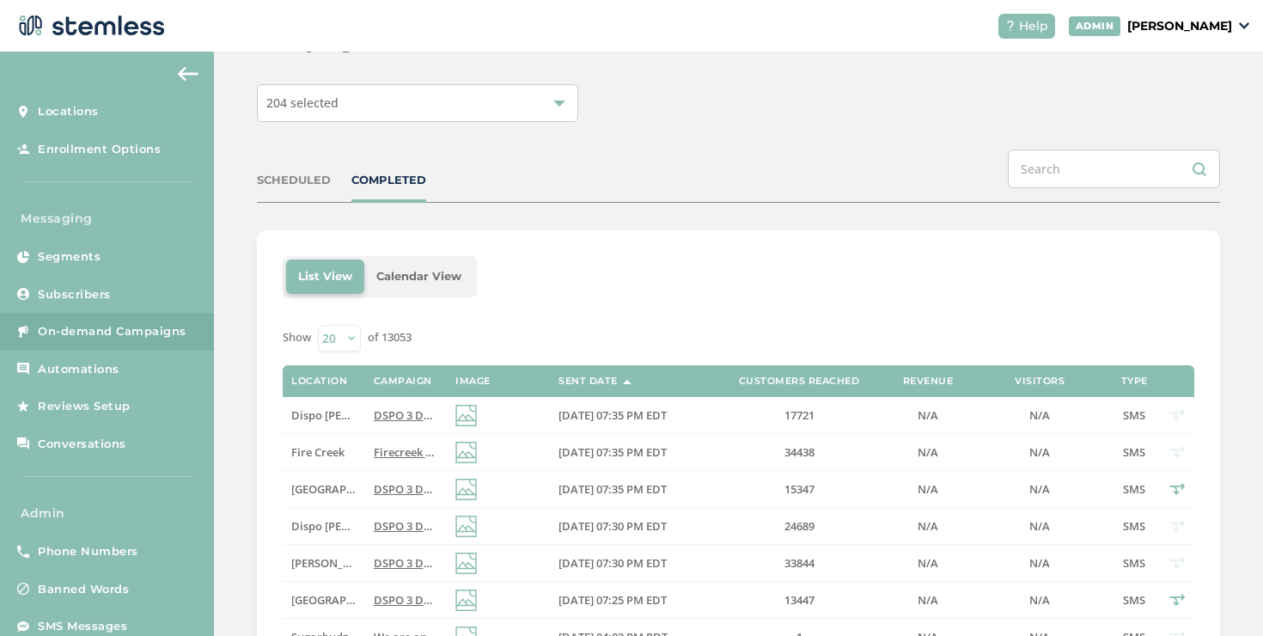
scroll to position [75, 0]
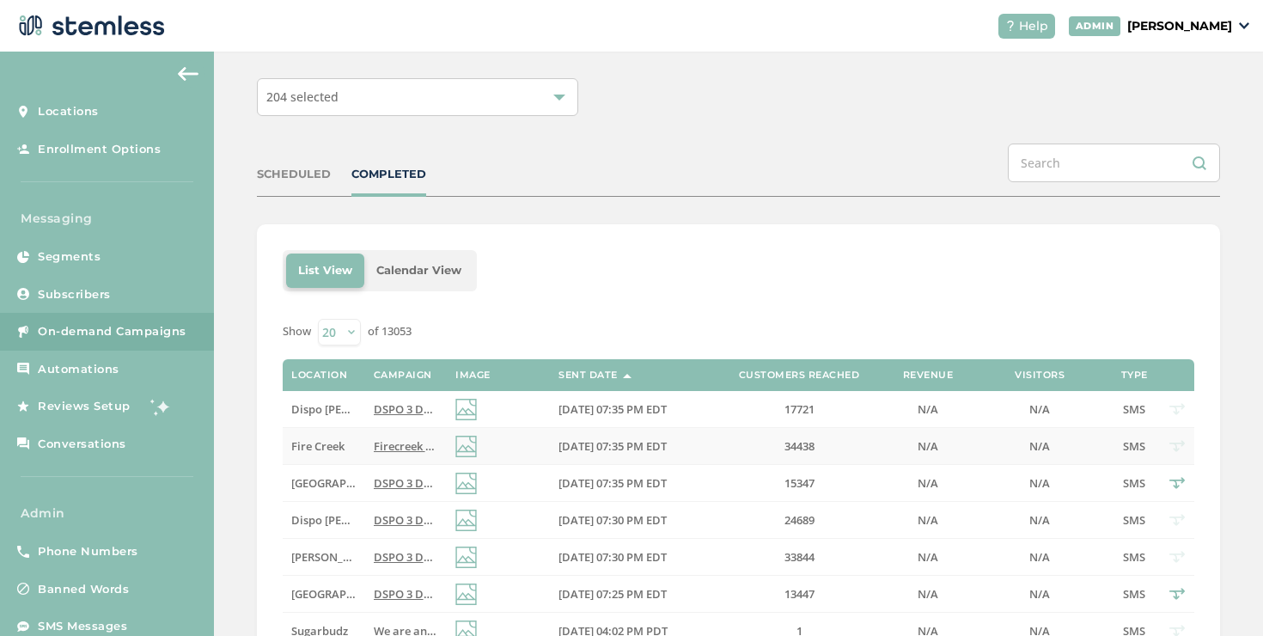
click at [526, 443] on td at bounding box center [498, 446] width 103 height 37
